Goal: Information Seeking & Learning: Learn about a topic

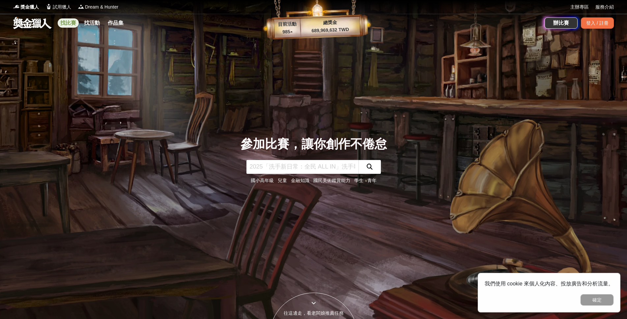
click at [75, 19] on link "找比賽" at bounding box center [68, 22] width 21 height 9
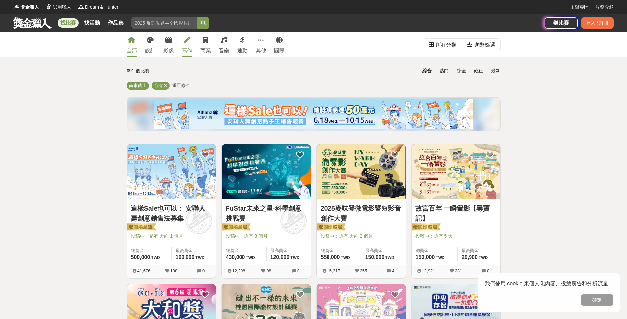
click at [184, 39] on icon at bounding box center [187, 40] width 7 height 7
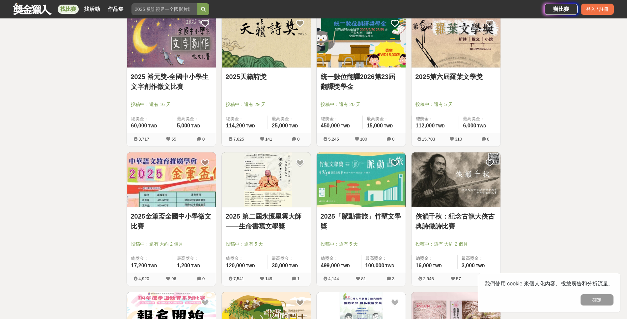
scroll to position [165, 0]
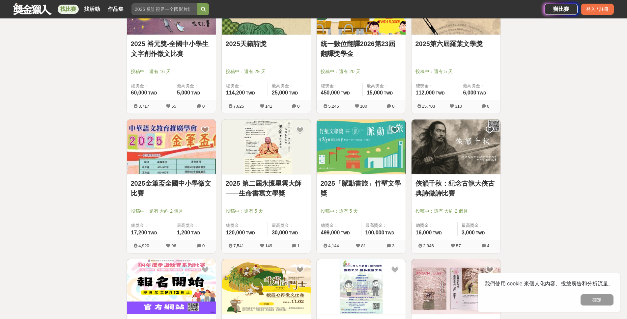
click at [256, 139] on img at bounding box center [266, 147] width 89 height 55
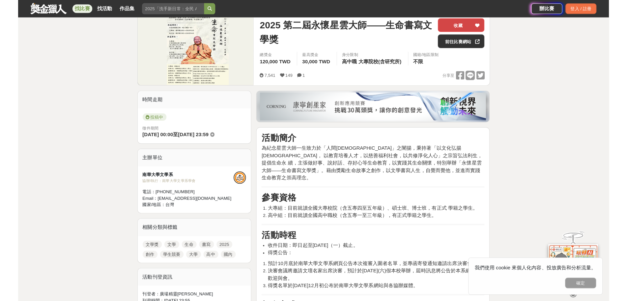
scroll to position [66, 0]
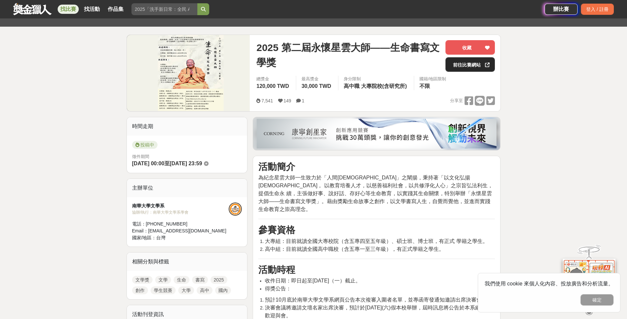
click at [474, 63] on link "前往比賽網站" at bounding box center [469, 64] width 49 height 14
